Goal: Task Accomplishment & Management: Manage account settings

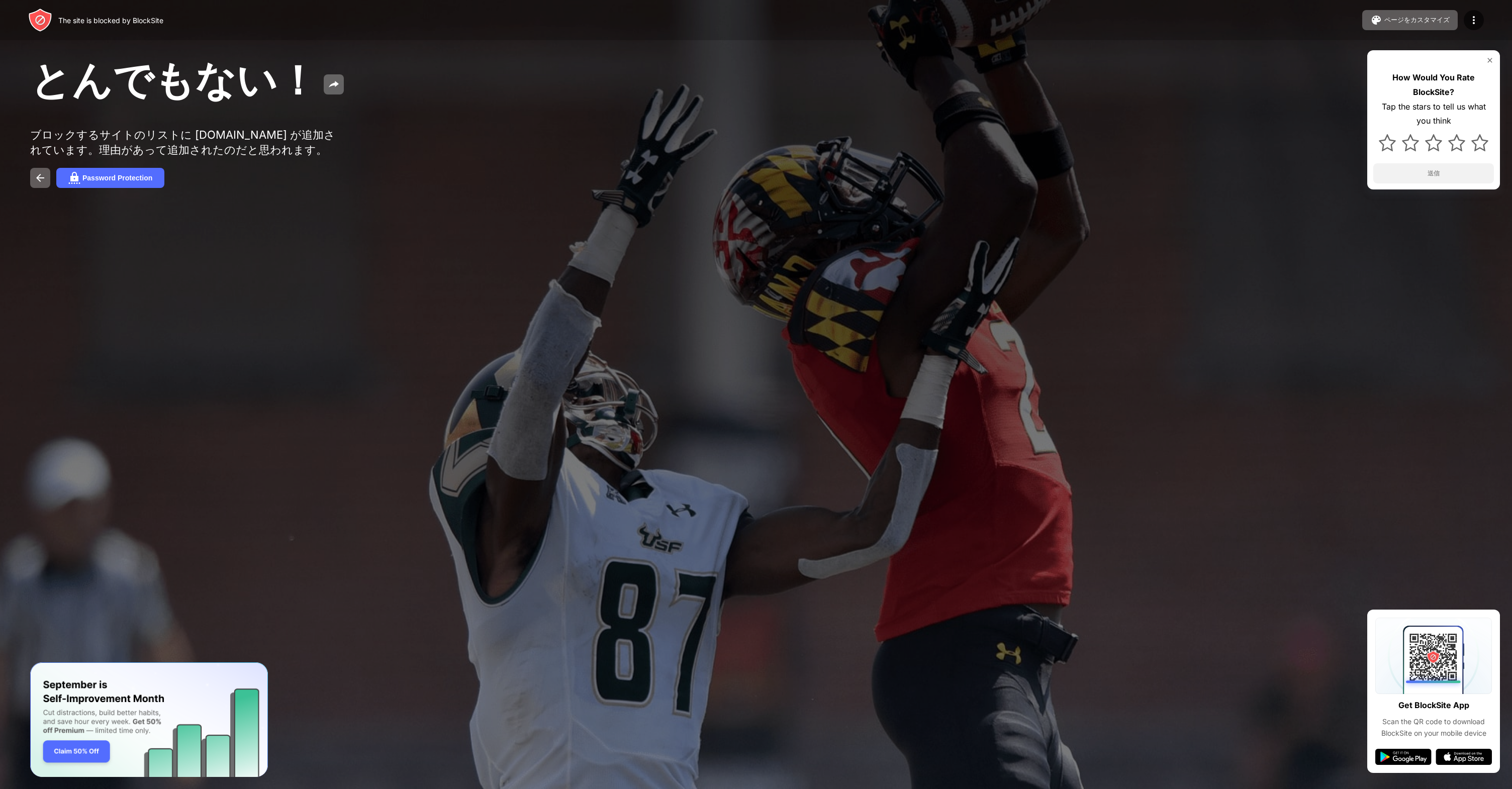
click at [1485, 66] on div "How Would You Rate BlockSite? Tap the stars to tell us what you think 送信" at bounding box center [1433, 120] width 133 height 139
click at [1488, 62] on img at bounding box center [1490, 61] width 8 height 8
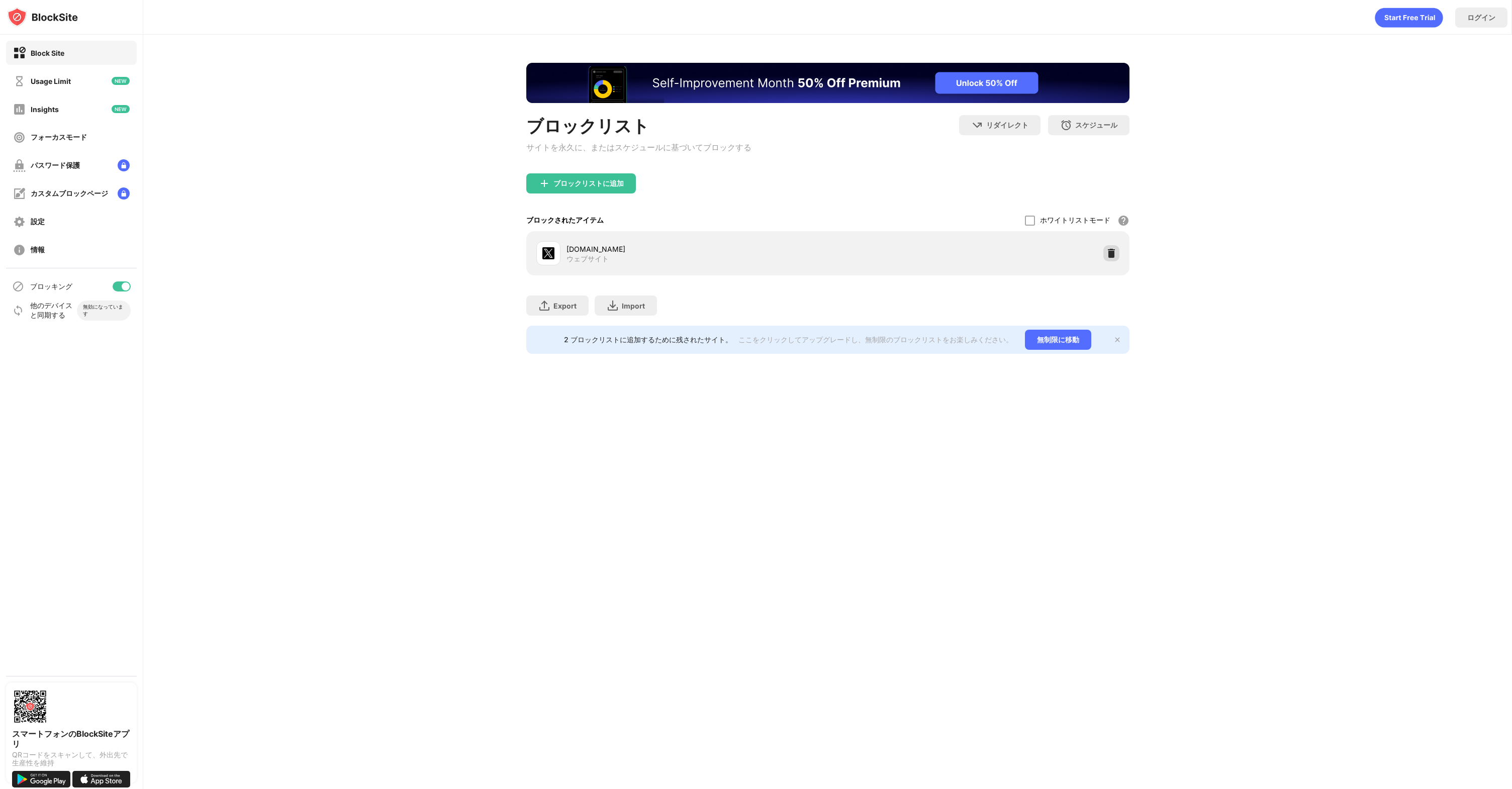
click at [1105, 254] on div at bounding box center [1111, 253] width 16 height 16
